Goal: Information Seeking & Learning: Learn about a topic

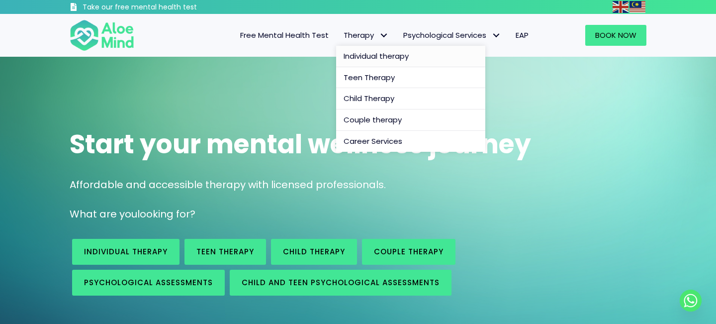
click at [362, 51] on span "Individual therapy" at bounding box center [376, 56] width 65 height 10
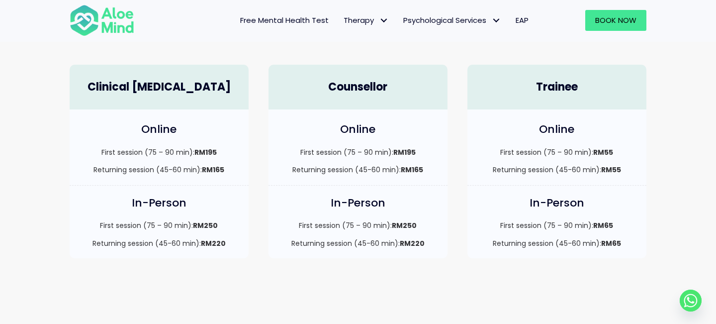
scroll to position [256, 0]
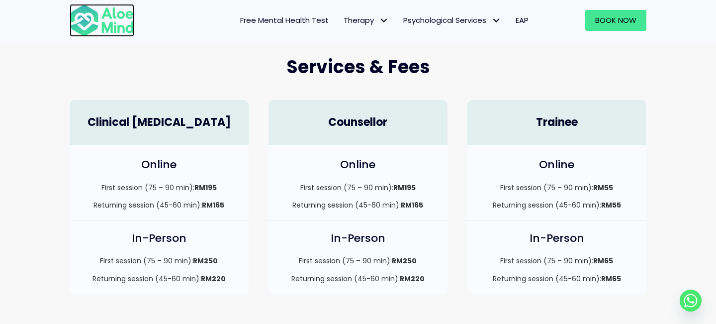
click at [99, 21] on img at bounding box center [102, 20] width 65 height 33
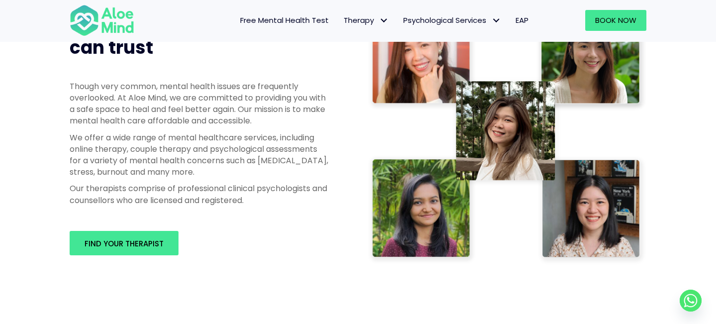
scroll to position [537, 0]
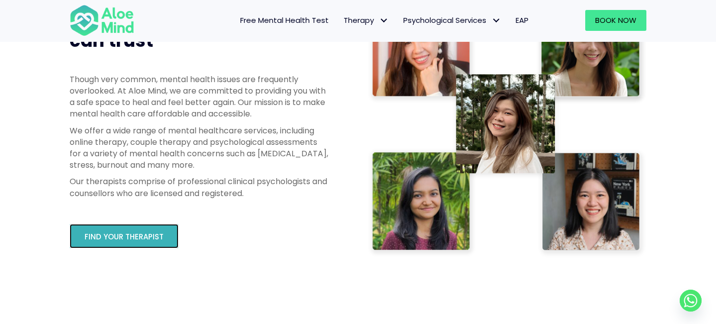
click at [152, 229] on link "Find your therapist" at bounding box center [124, 236] width 109 height 24
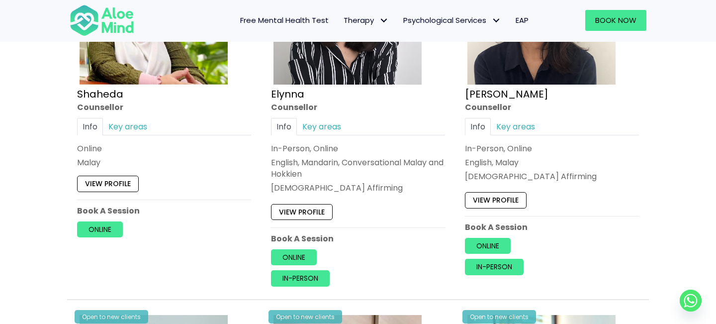
scroll to position [996, 0]
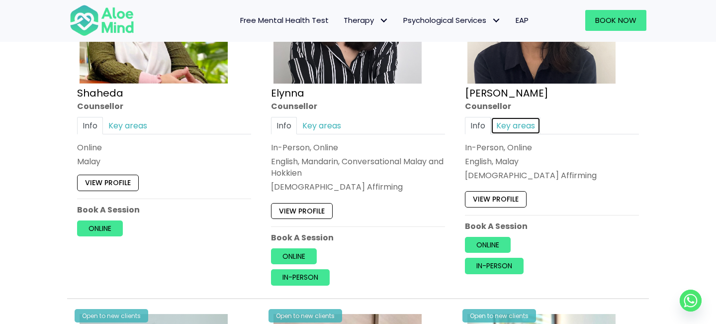
click at [514, 120] on link "Key areas" at bounding box center [516, 125] width 50 height 17
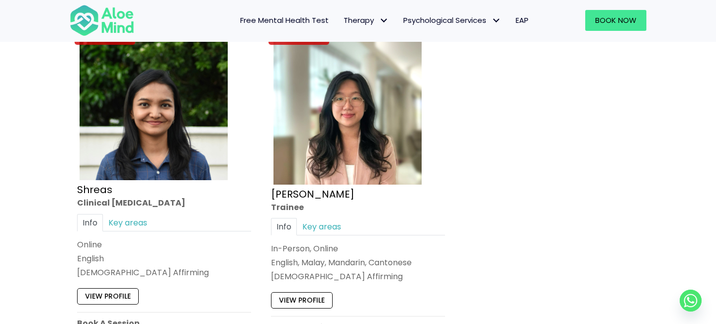
scroll to position [4206, 0]
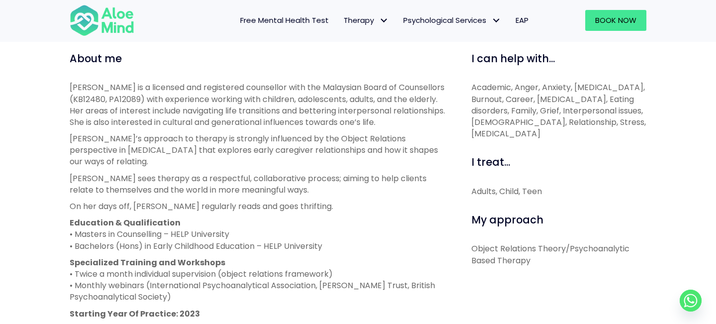
scroll to position [345, 0]
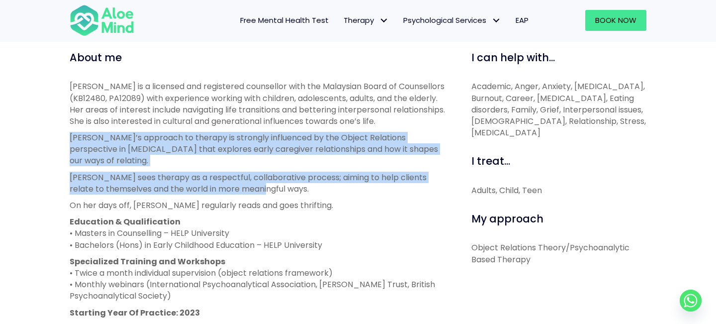
drag, startPoint x: 261, startPoint y: 127, endPoint x: 254, endPoint y: 192, distance: 65.6
click at [254, 192] on div "[PERSON_NAME] is a licensed and registered counsellor with the Malaysian Board …" at bounding box center [260, 208] width 380 height 254
click at [254, 192] on p "Emelyne sees therapy as a respectful, collaborative process; aiming to help cli…" at bounding box center [260, 183] width 380 height 23
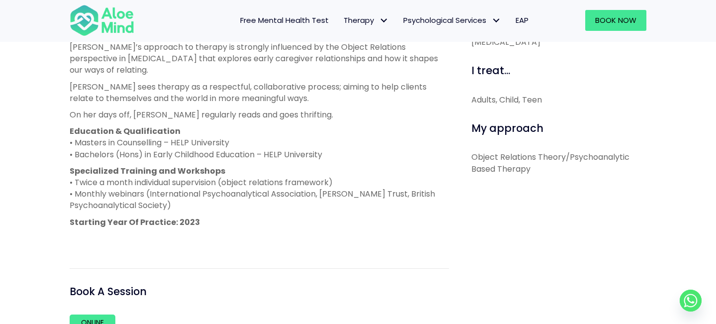
scroll to position [438, 0]
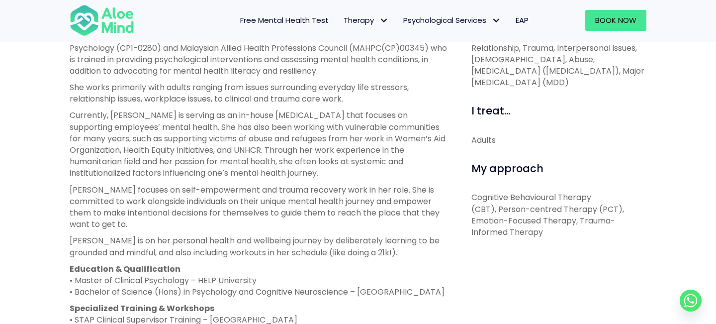
scroll to position [389, 0]
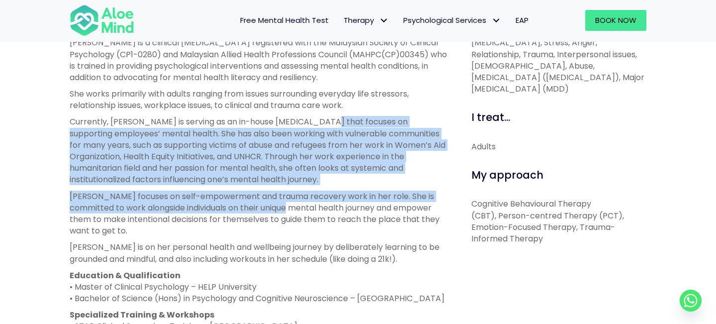
drag, startPoint x: 322, startPoint y: 118, endPoint x: 274, endPoint y: 204, distance: 98.9
click at [274, 204] on div "[PERSON_NAME] is a clinical [MEDICAL_DATA] registered with the Malaysian Societ…" at bounding box center [260, 218] width 380 height 363
click at [274, 204] on p "[PERSON_NAME] focuses on self-empowerment and trauma recovery work in her role.…" at bounding box center [260, 214] width 380 height 46
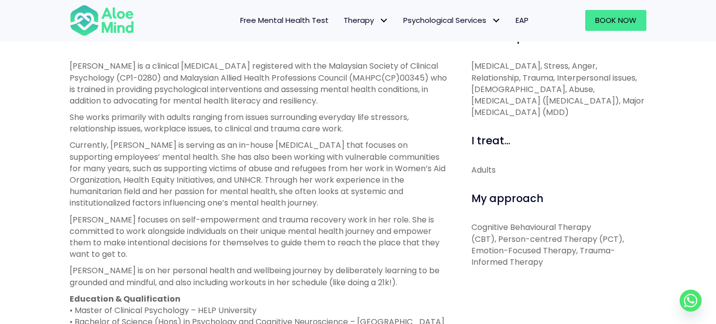
scroll to position [362, 0]
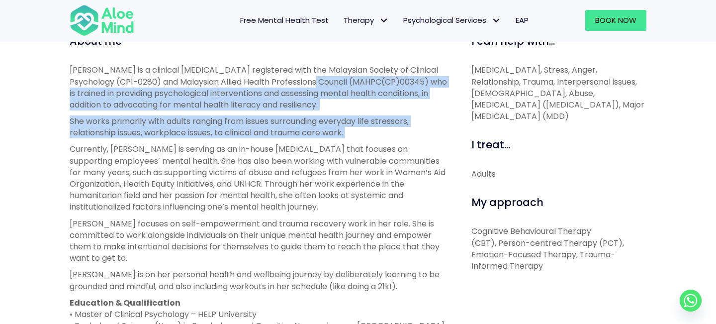
drag, startPoint x: 320, startPoint y: 82, endPoint x: 294, endPoint y: 141, distance: 64.8
click at [294, 141] on div "[PERSON_NAME] is a clinical [MEDICAL_DATA] registered with the Malaysian Societ…" at bounding box center [260, 245] width 380 height 363
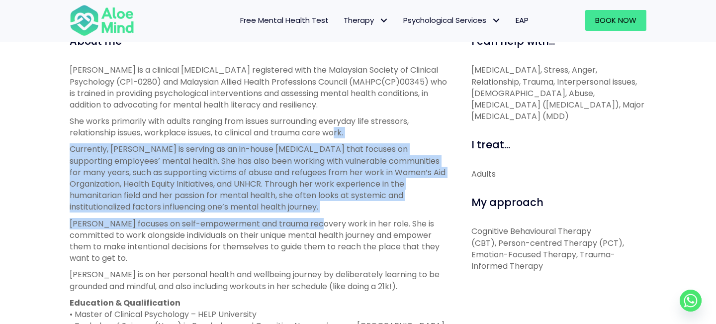
drag, startPoint x: 338, startPoint y: 129, endPoint x: 317, endPoint y: 223, distance: 96.4
click at [317, 223] on div "[PERSON_NAME] is a clinical [MEDICAL_DATA] registered with the Malaysian Societ…" at bounding box center [260, 245] width 380 height 363
click at [317, 223] on p "[PERSON_NAME] focuses on self-empowerment and trauma recovery work in her role.…" at bounding box center [260, 241] width 380 height 46
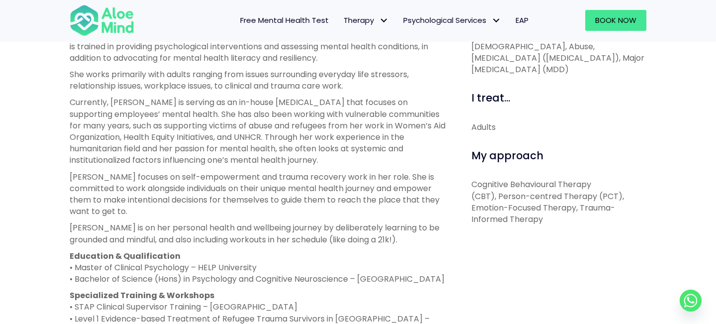
scroll to position [411, 0]
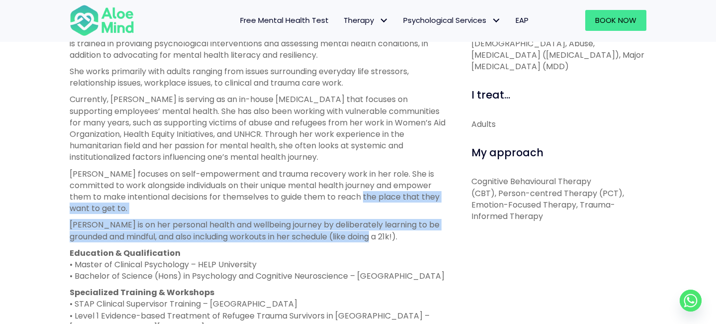
drag, startPoint x: 346, startPoint y: 191, endPoint x: 372, endPoint y: 228, distance: 45.1
click at [372, 228] on div "Jean is a clinical psychologist registered with the Malaysian Society of Clinic…" at bounding box center [260, 195] width 380 height 363
click at [371, 228] on p "Jean is on her personal health and wellbeing journey by deliberately learning t…" at bounding box center [260, 230] width 380 height 23
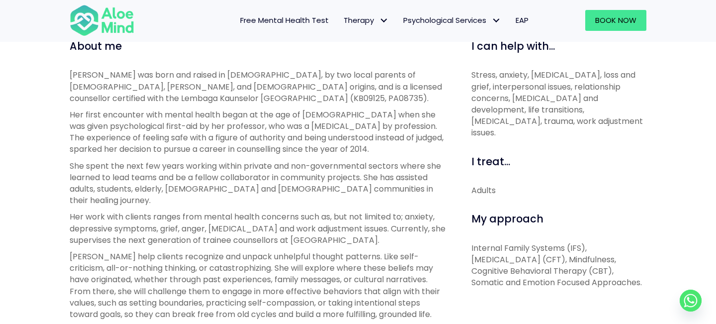
scroll to position [357, 0]
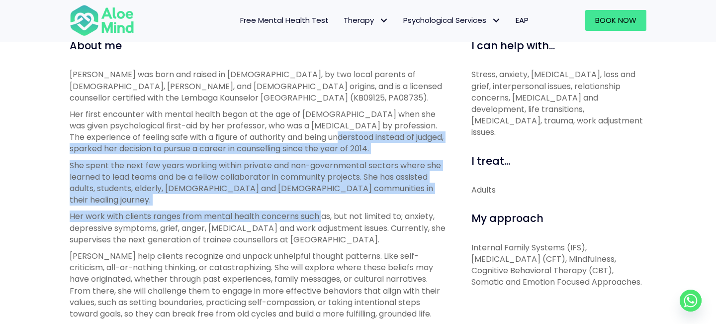
drag, startPoint x: 355, startPoint y: 133, endPoint x: 322, endPoint y: 207, distance: 81.3
click at [322, 207] on div "Natasha was born and raised in Malaysia, by two local parents of Chinese, Baba …" at bounding box center [260, 250] width 380 height 363
click at [322, 210] on p "Her work with clients ranges from mental health concerns such as, but not limit…" at bounding box center [260, 227] width 380 height 35
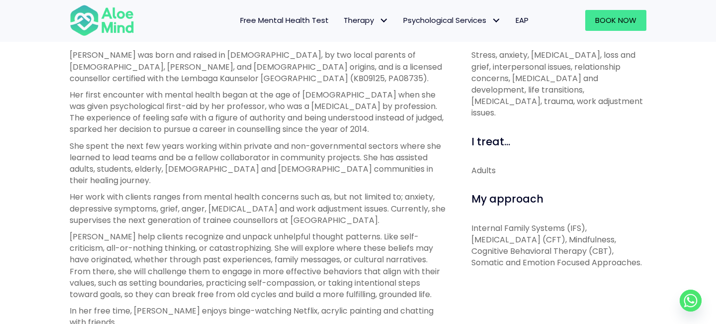
scroll to position [382, 0]
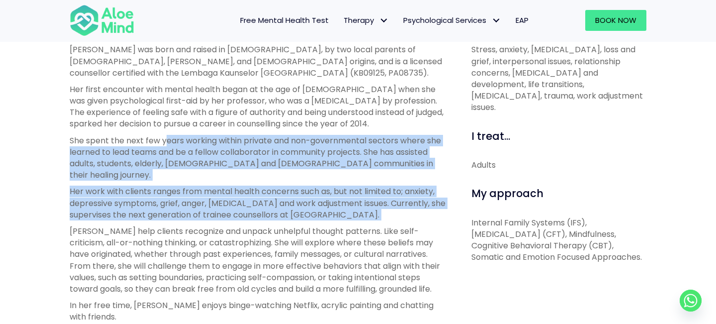
drag, startPoint x: 164, startPoint y: 139, endPoint x: 292, endPoint y: 214, distance: 148.0
click at [293, 214] on div "Natasha was born and raised in Malaysia, by two local parents of Chinese, Baba …" at bounding box center [260, 225] width 380 height 363
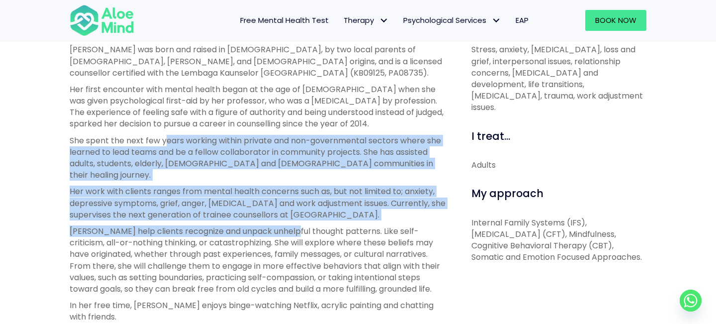
click at [292, 225] on p "Natasha help clients recognize and unpack unhelpful thought patterns. Like self…" at bounding box center [260, 259] width 380 height 69
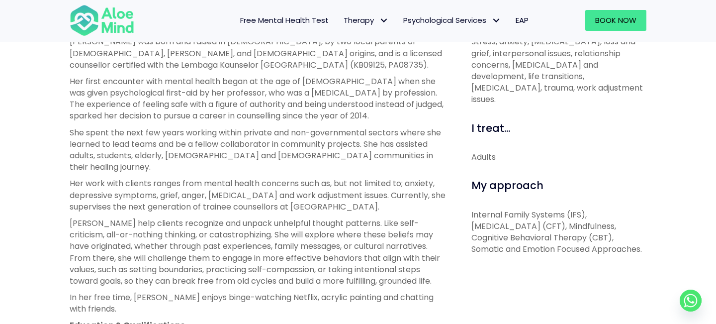
scroll to position [391, 0]
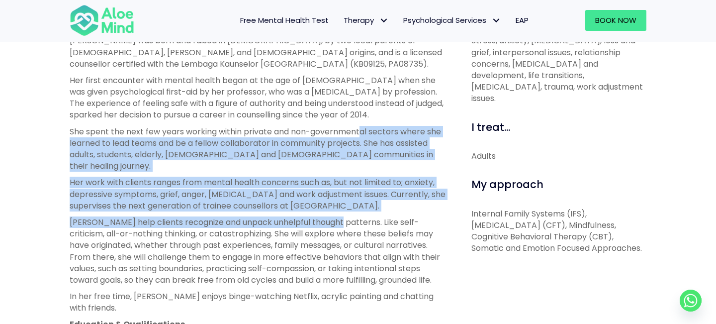
drag, startPoint x: 361, startPoint y: 126, endPoint x: 335, endPoint y: 210, distance: 87.5
click at [335, 210] on div "Natasha was born and raised in Malaysia, by two local parents of Chinese, Baba …" at bounding box center [260, 216] width 380 height 363
click at [335, 216] on p "Natasha help clients recognize and unpack unhelpful thought patterns. Like self…" at bounding box center [260, 250] width 380 height 69
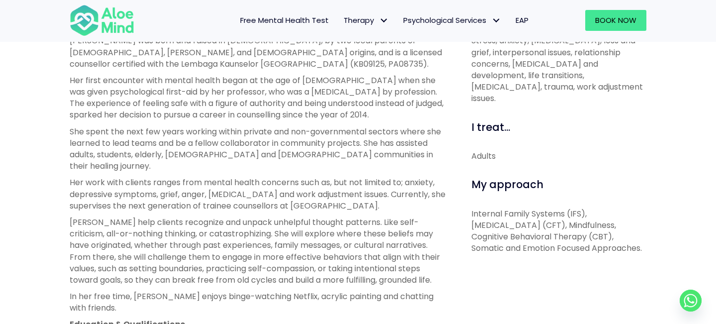
scroll to position [397, 0]
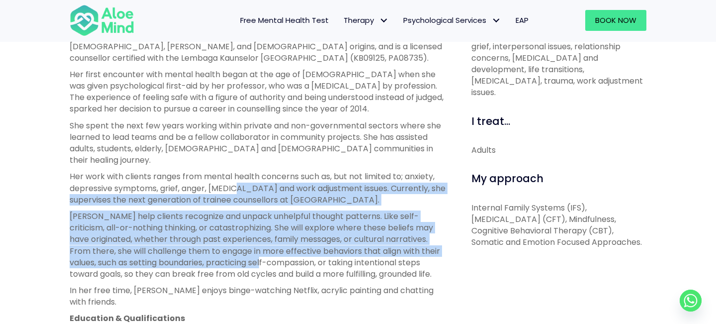
drag, startPoint x: 235, startPoint y: 174, endPoint x: 295, endPoint y: 251, distance: 97.5
click at [295, 252] on div "Natasha was born and raised in Malaysia, by two local parents of Chinese, Baba …" at bounding box center [260, 210] width 380 height 363
click at [295, 251] on p "Natasha help clients recognize and unpack unhelpful thought patterns. Like self…" at bounding box center [260, 244] width 380 height 69
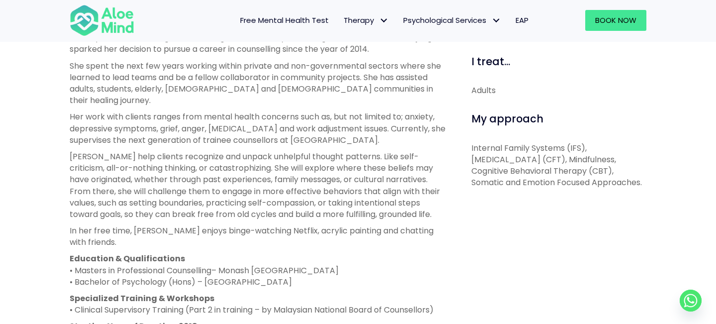
scroll to position [456, 0]
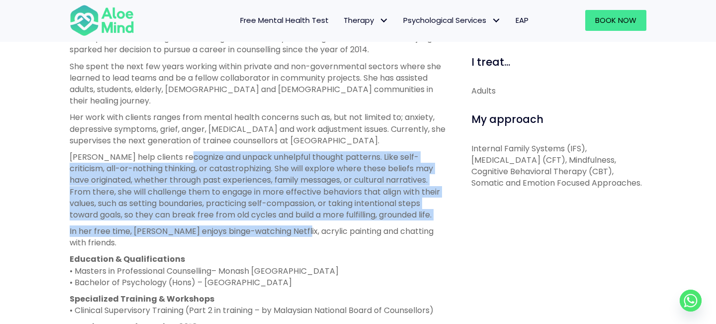
drag, startPoint x: 187, startPoint y: 145, endPoint x: 292, endPoint y: 225, distance: 131.6
click at [293, 223] on div "Natasha was born and raised in Malaysia, by two local parents of Chinese, Baba …" at bounding box center [260, 151] width 380 height 363
click at [292, 225] on p "In her free time, Natasha enjoys binge-watching Netflix, acrylic painting and c…" at bounding box center [260, 236] width 380 height 23
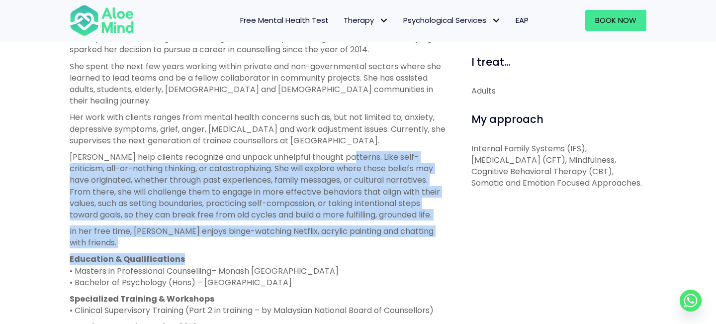
drag, startPoint x: 351, startPoint y: 150, endPoint x: 324, endPoint y: 244, distance: 97.8
click at [325, 244] on div "Natasha was born and raised in Malaysia, by two local parents of Chinese, Baba …" at bounding box center [260, 151] width 380 height 363
click at [324, 253] on p "Education & Qualifications • Masters in Professional Counselling– Monash Malays…" at bounding box center [260, 270] width 380 height 35
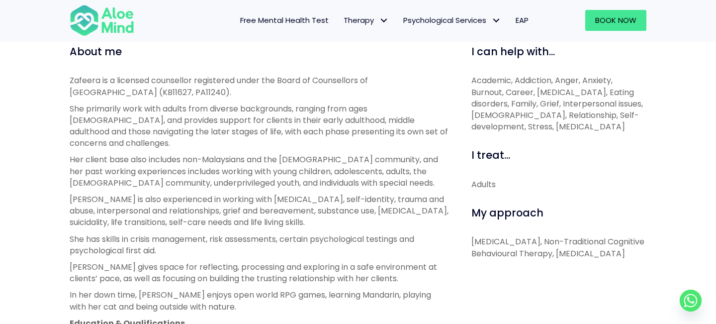
scroll to position [346, 0]
